Goal: Navigation & Orientation: Find specific page/section

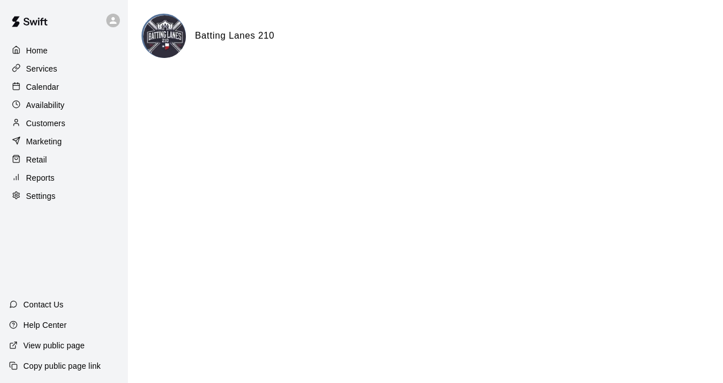
click at [51, 85] on p "Calendar" at bounding box center [42, 86] width 33 height 11
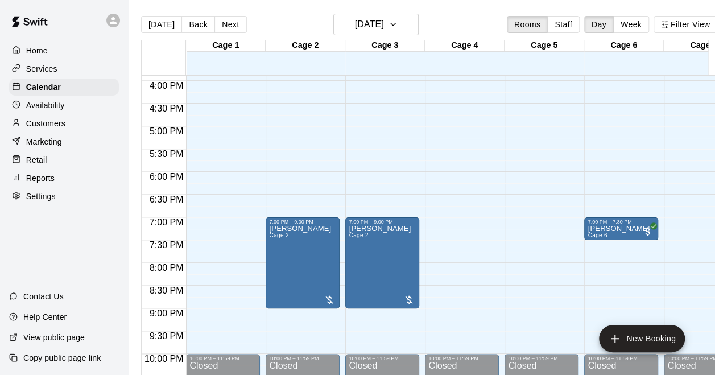
scroll to position [609, 0]
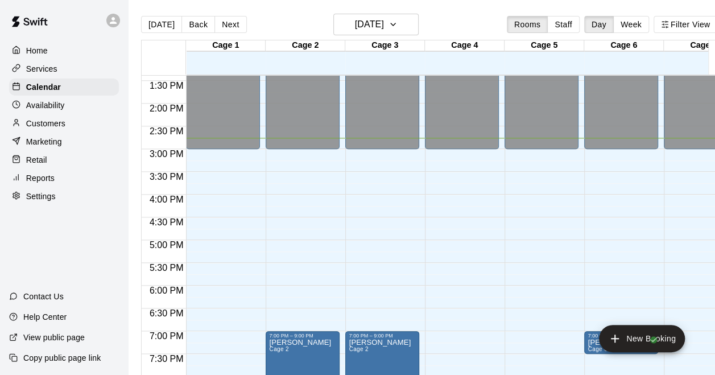
click at [63, 50] on div "Home" at bounding box center [64, 50] width 110 height 17
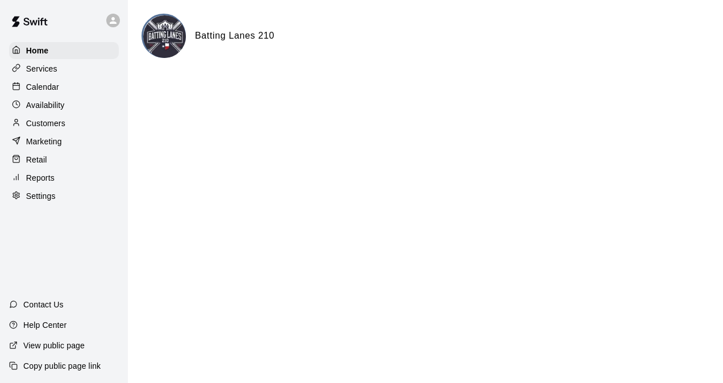
click at [56, 92] on p "Calendar" at bounding box center [42, 86] width 33 height 11
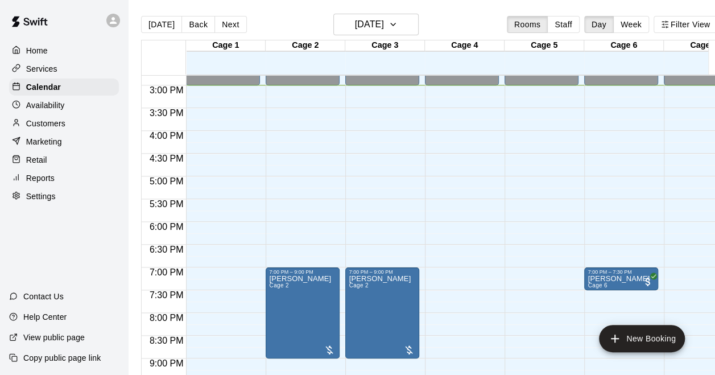
scroll to position [609, 0]
